Goal: Information Seeking & Learning: Learn about a topic

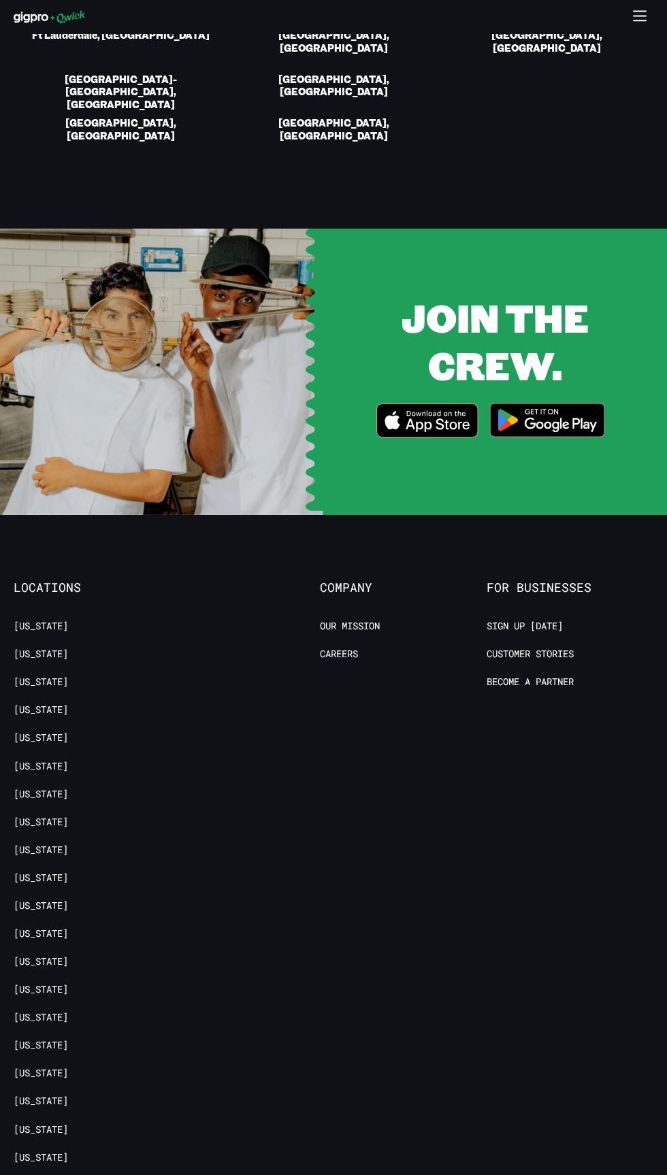
click at [640, 16] on icon "button" at bounding box center [640, 18] width 16 height 16
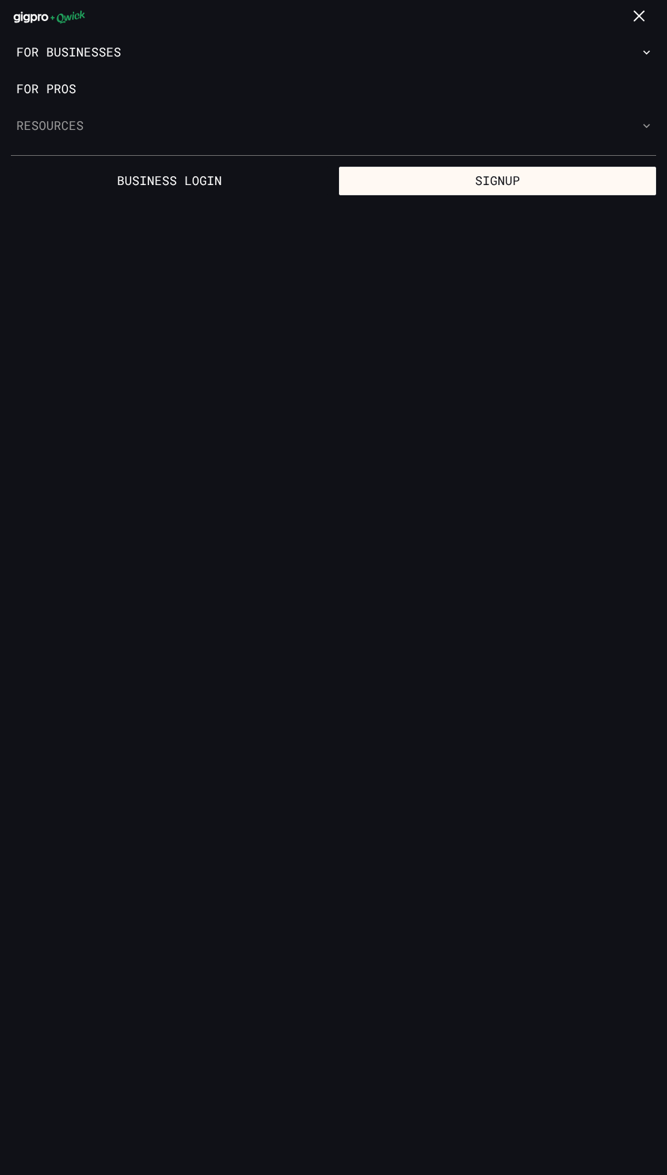
click at [642, 129] on icon "button" at bounding box center [647, 126] width 14 height 14
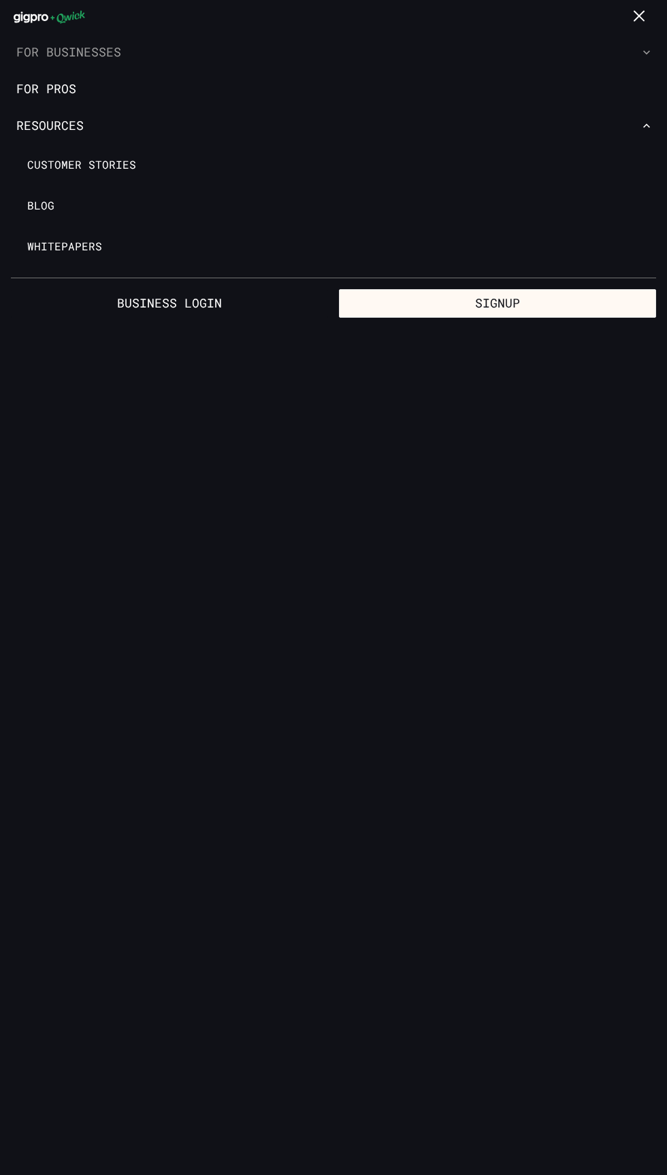
click at [646, 52] on icon "button" at bounding box center [647, 53] width 14 height 14
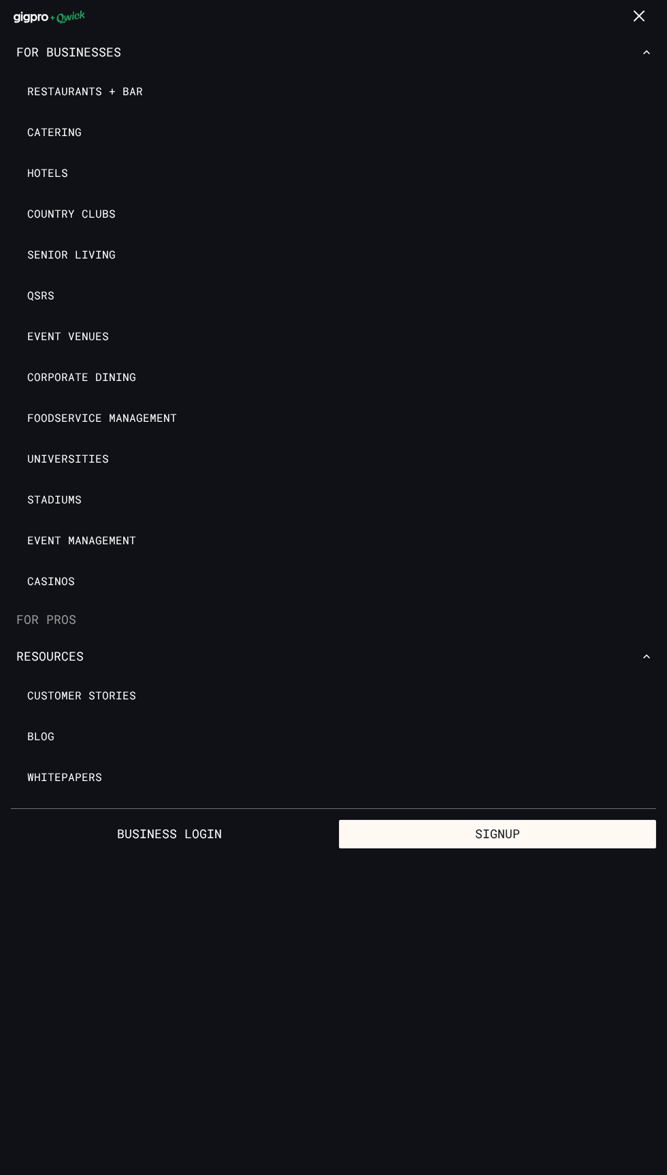
click at [68, 614] on link "For Pros" at bounding box center [333, 619] width 667 height 37
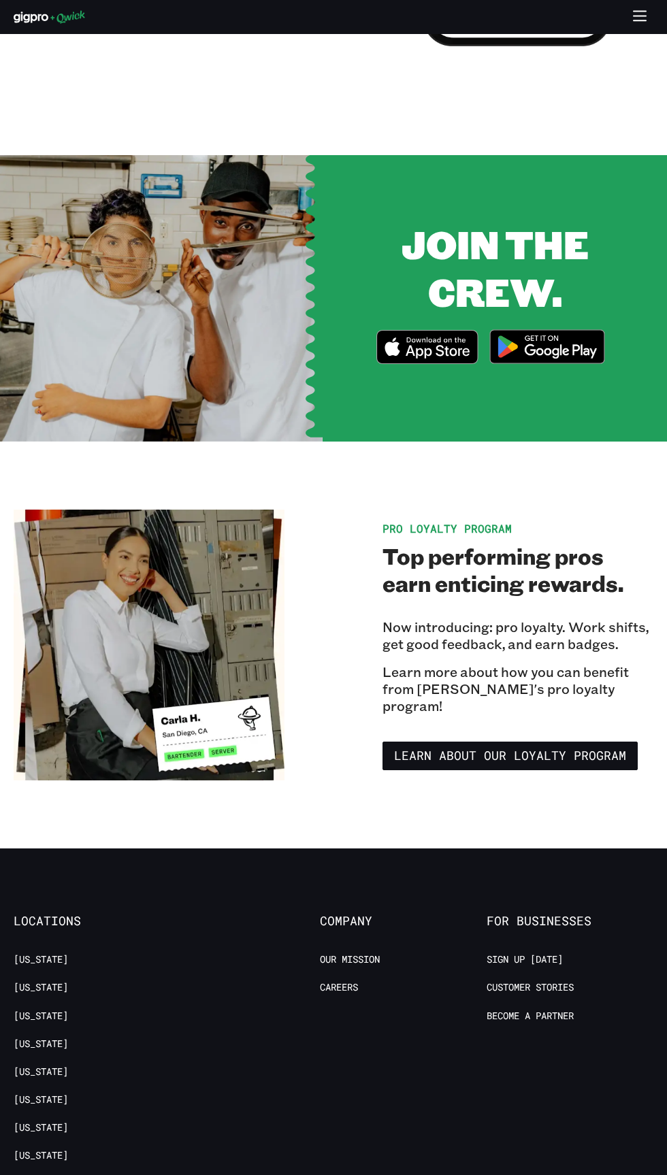
scroll to position [1632, 0]
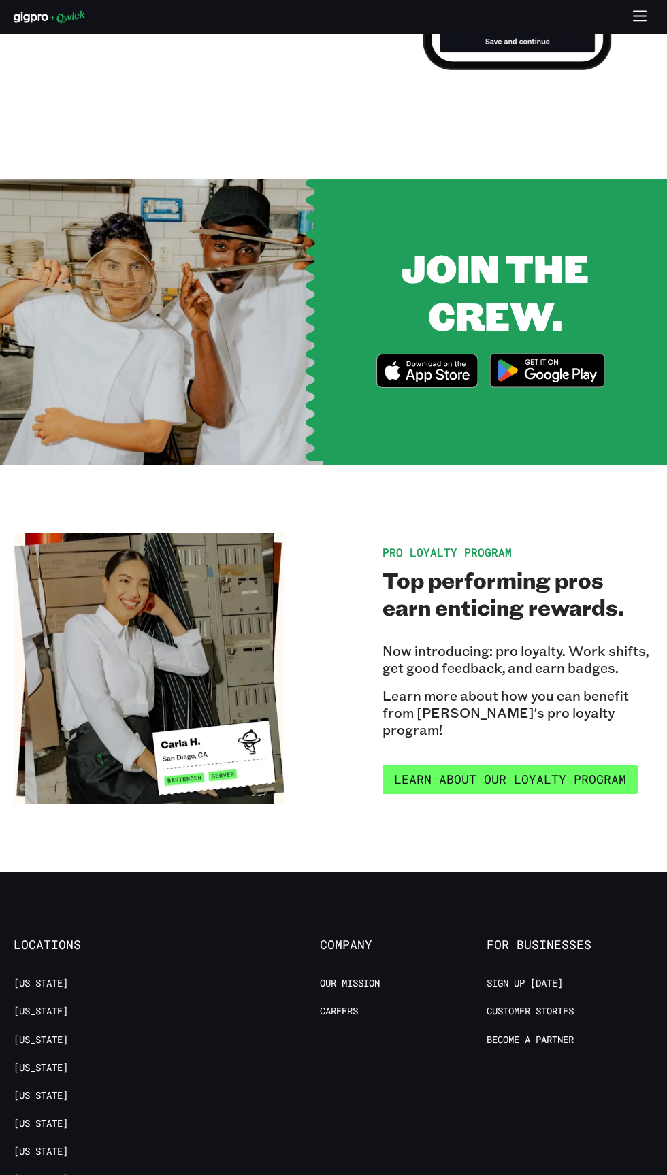
click at [564, 776] on link "Learn about our Loyalty Program" at bounding box center [509, 779] width 255 height 29
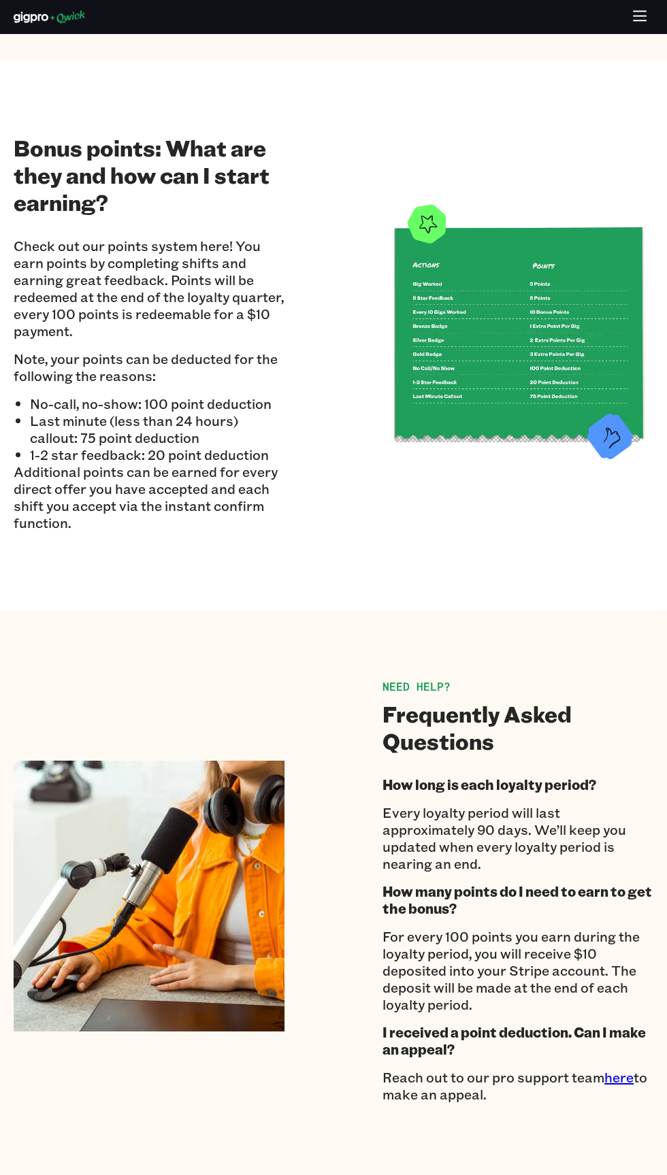
scroll to position [1655, 0]
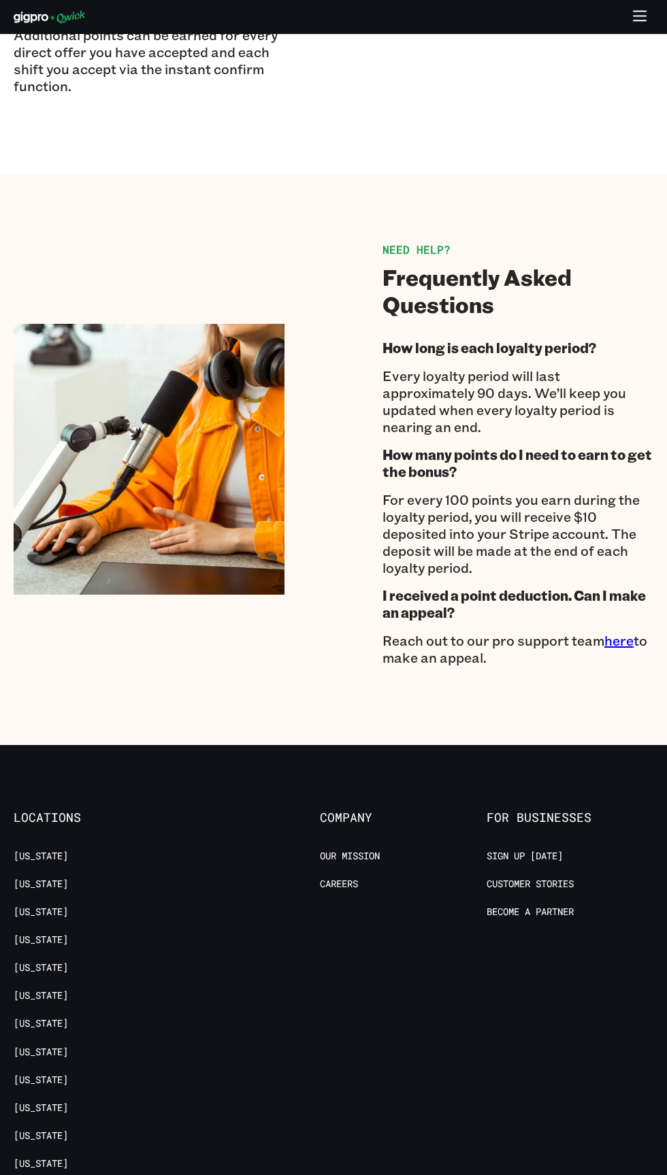
click at [618, 637] on link "here" at bounding box center [618, 640] width 29 height 18
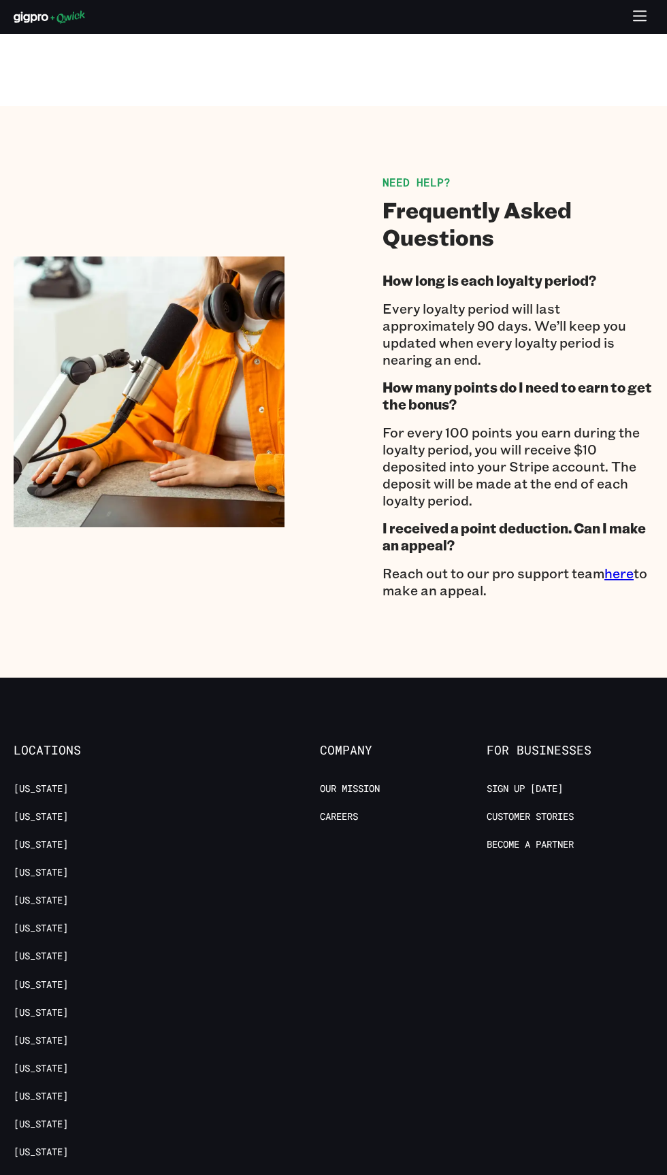
scroll to position [1772, 0]
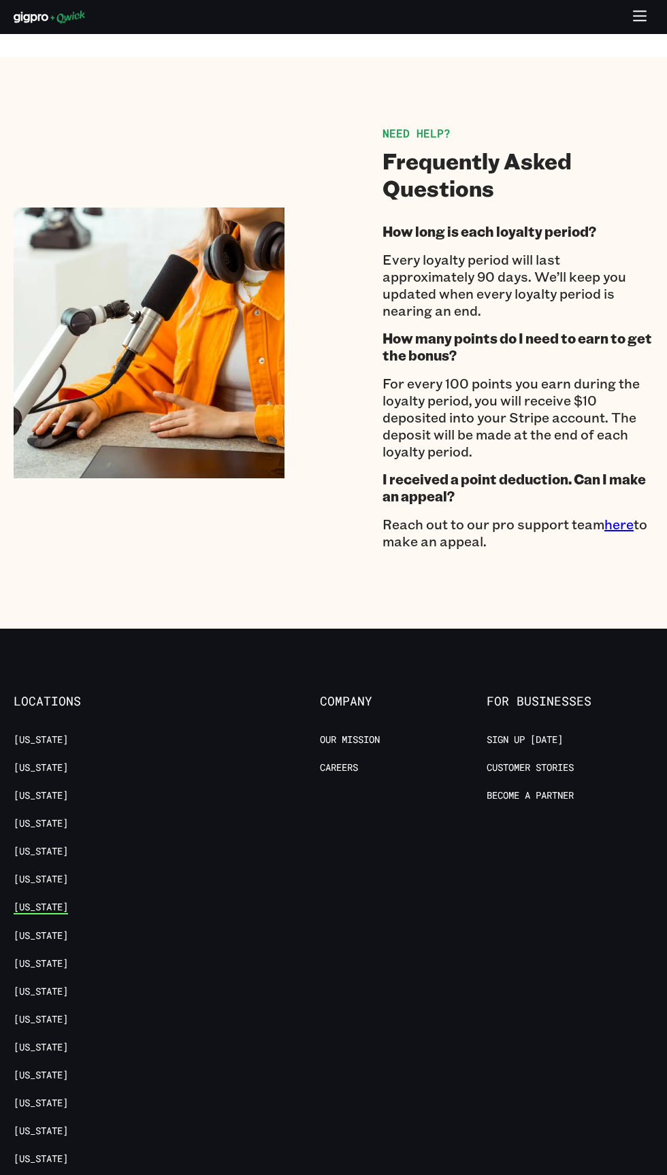
click at [54, 905] on link "[US_STATE]" at bounding box center [41, 907] width 54 height 13
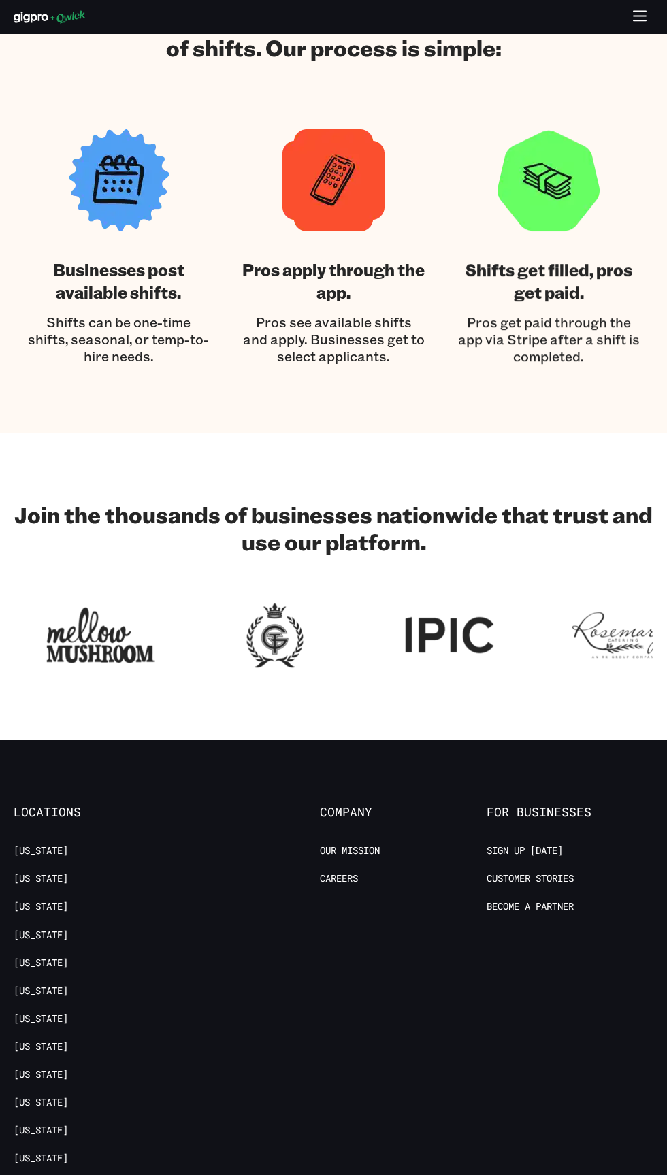
scroll to position [1717, 0]
